Goal: Navigation & Orientation: Understand site structure

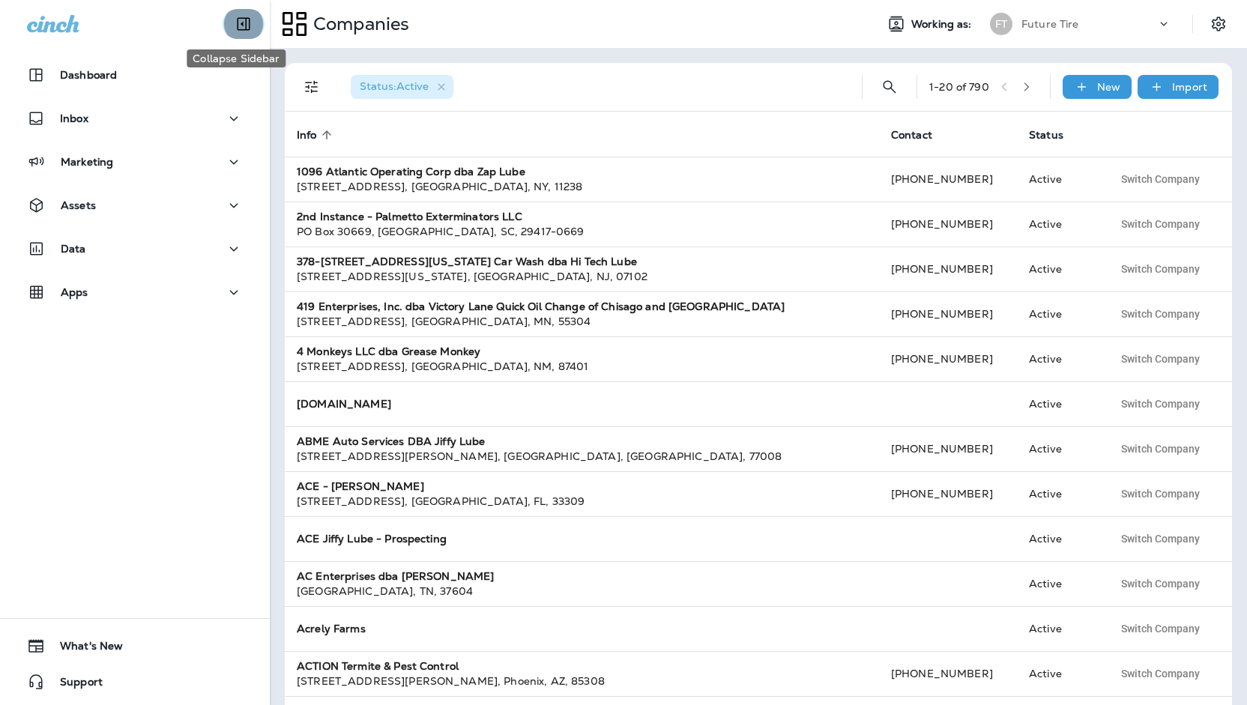
click at [228, 10] on button "Collapse Sidebar" at bounding box center [243, 24] width 42 height 30
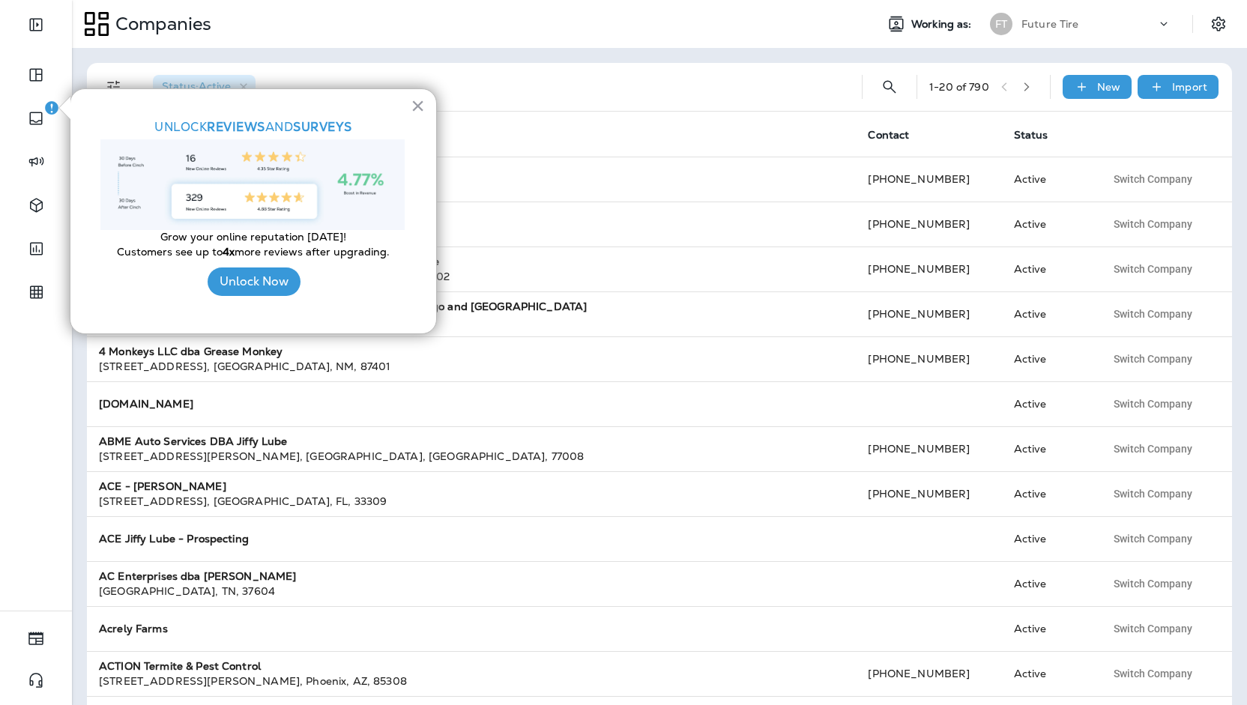
click at [52, 104] on img "button" at bounding box center [51, 107] width 13 height 13
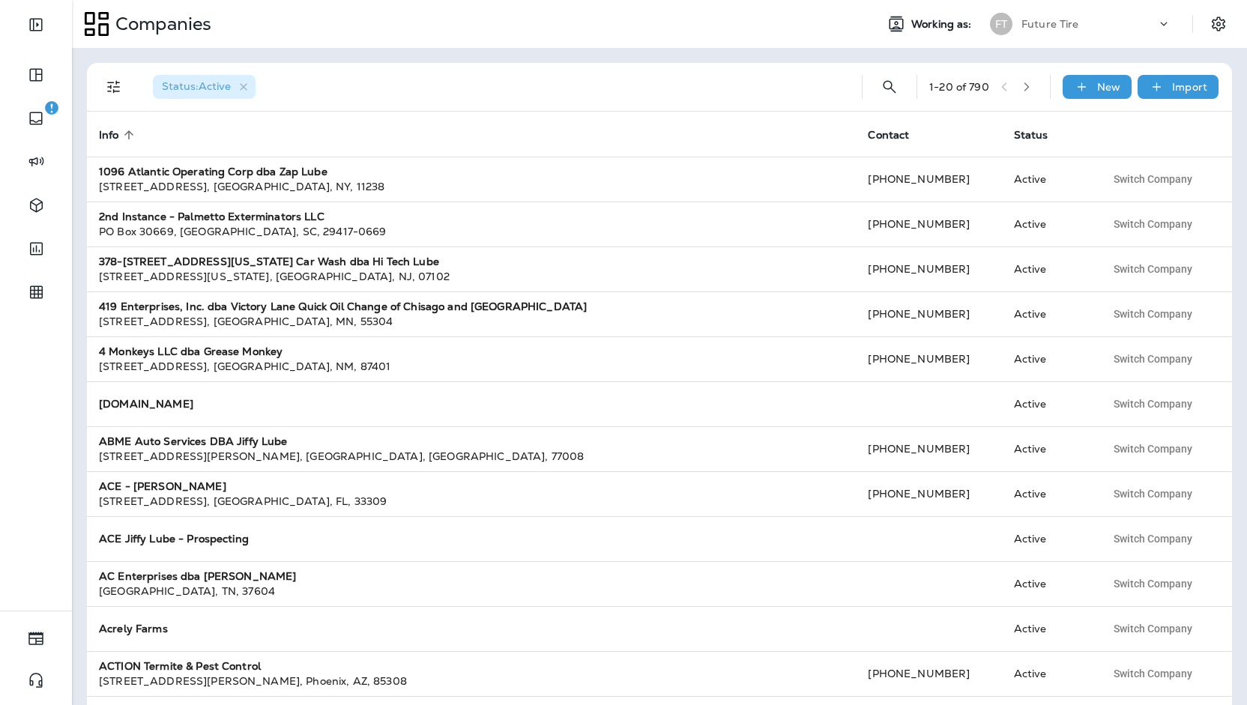
click at [52, 104] on img "button" at bounding box center [51, 107] width 13 height 13
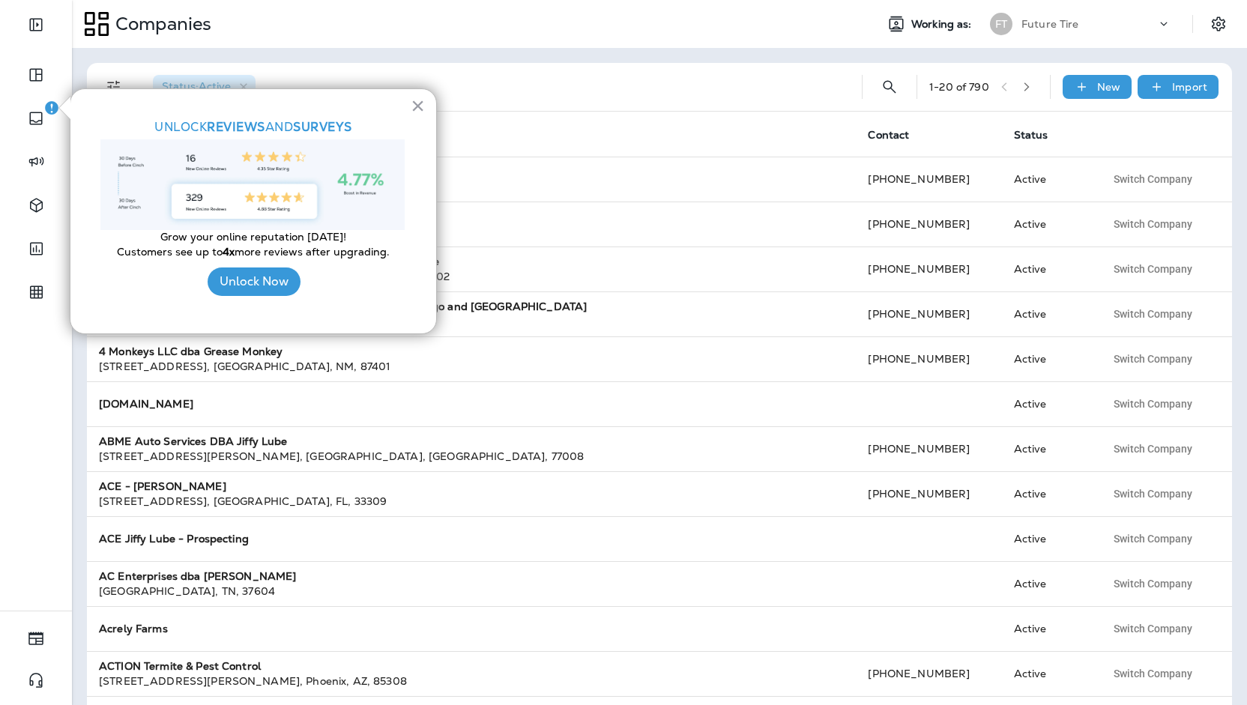
click at [52, 104] on img "button" at bounding box center [51, 107] width 13 height 13
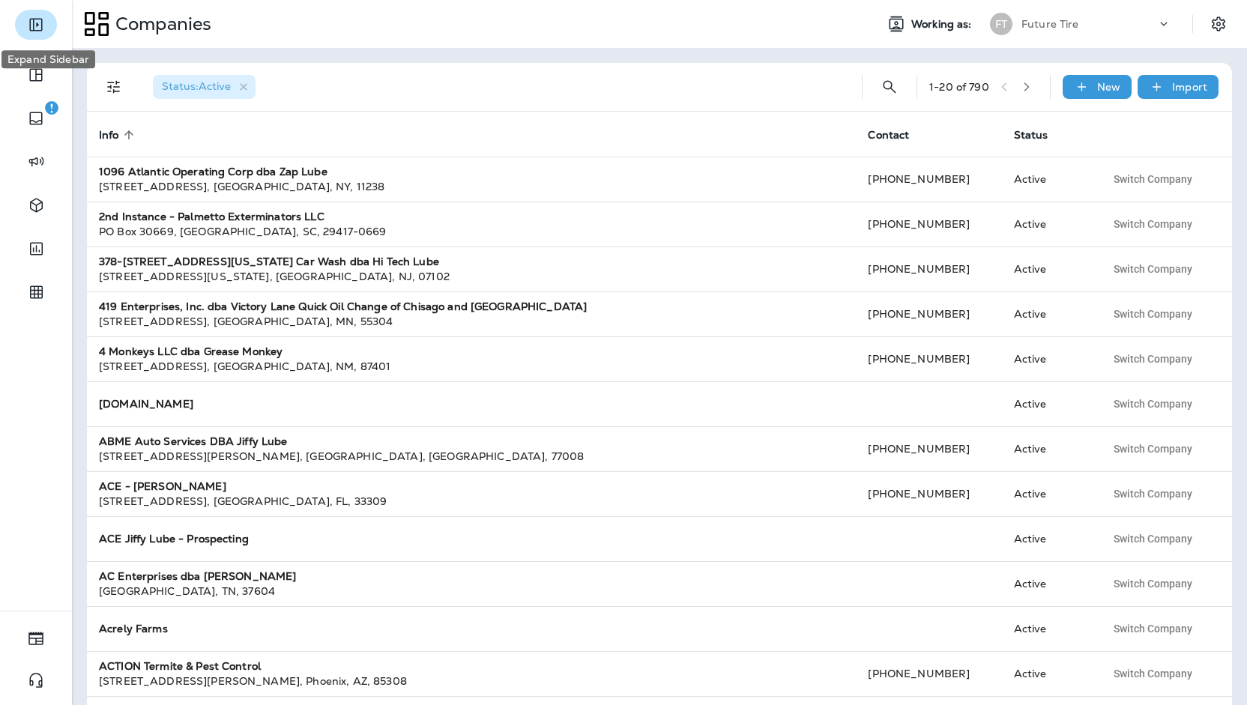
click at [49, 21] on button "Expand Sidebar" at bounding box center [36, 25] width 42 height 30
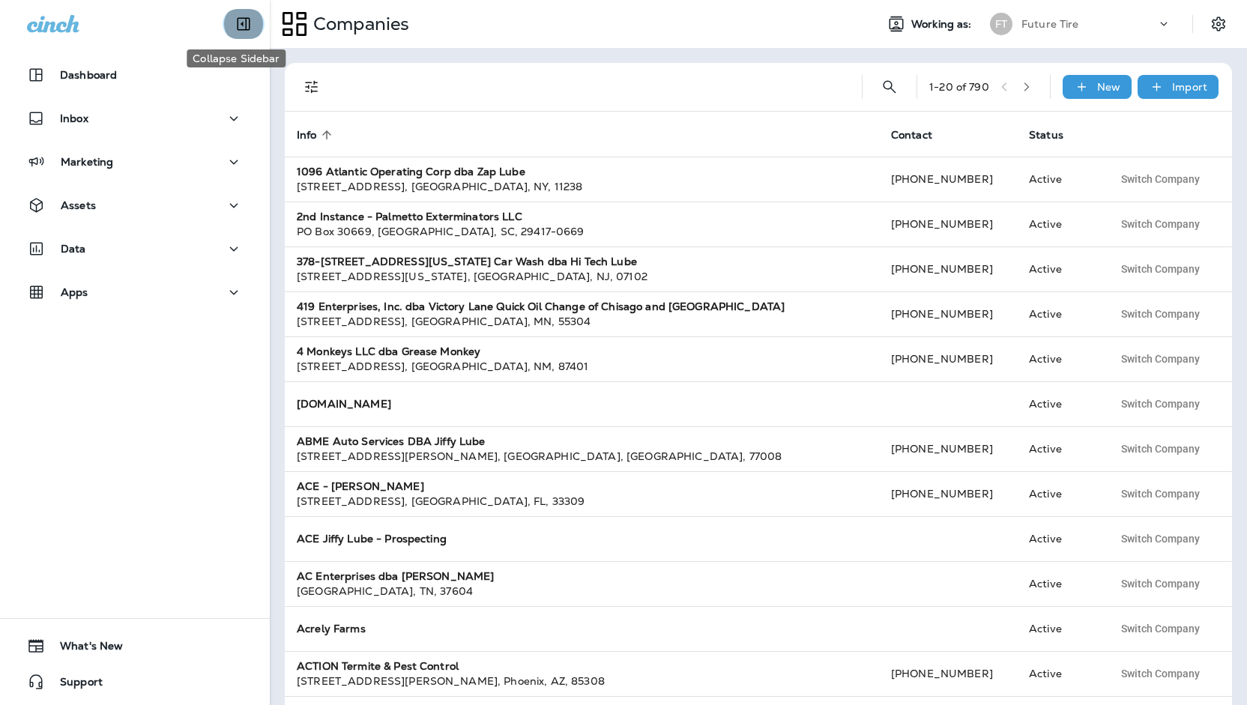
click at [244, 23] on icon "Collapse Sidebar" at bounding box center [243, 24] width 18 height 18
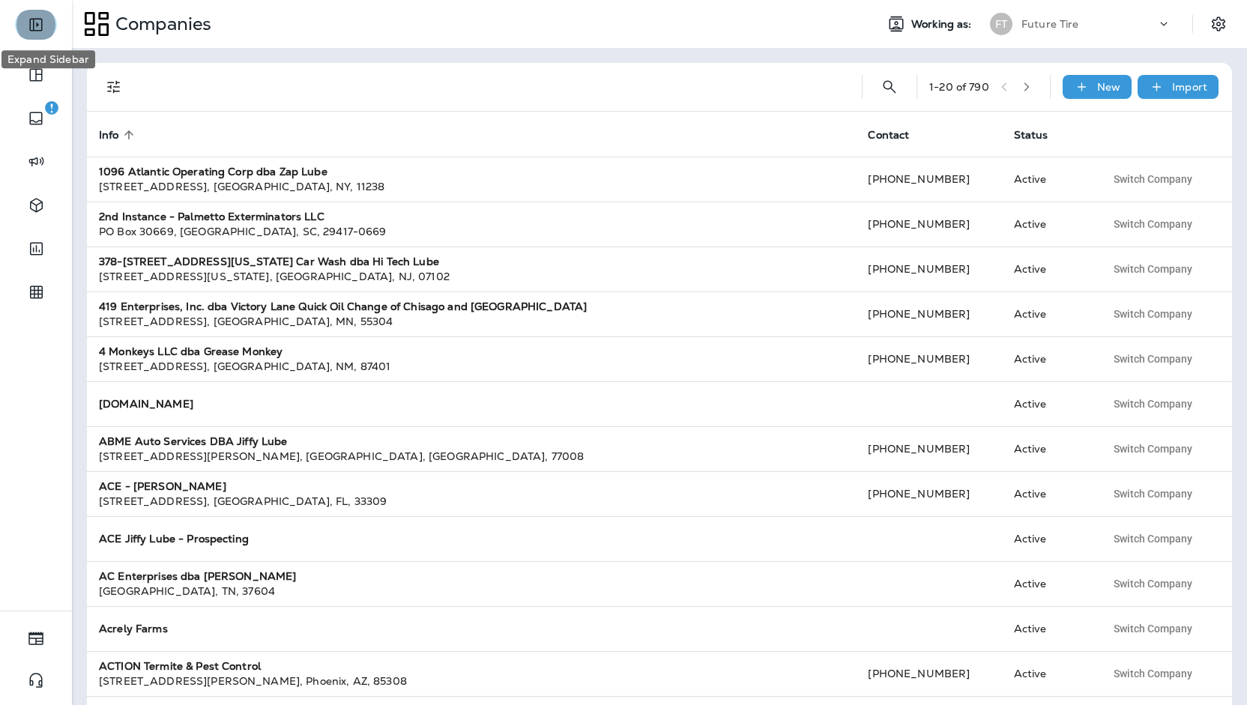
click at [46, 23] on button "Expand Sidebar" at bounding box center [36, 25] width 42 height 30
